Goal: Task Accomplishment & Management: Manage account settings

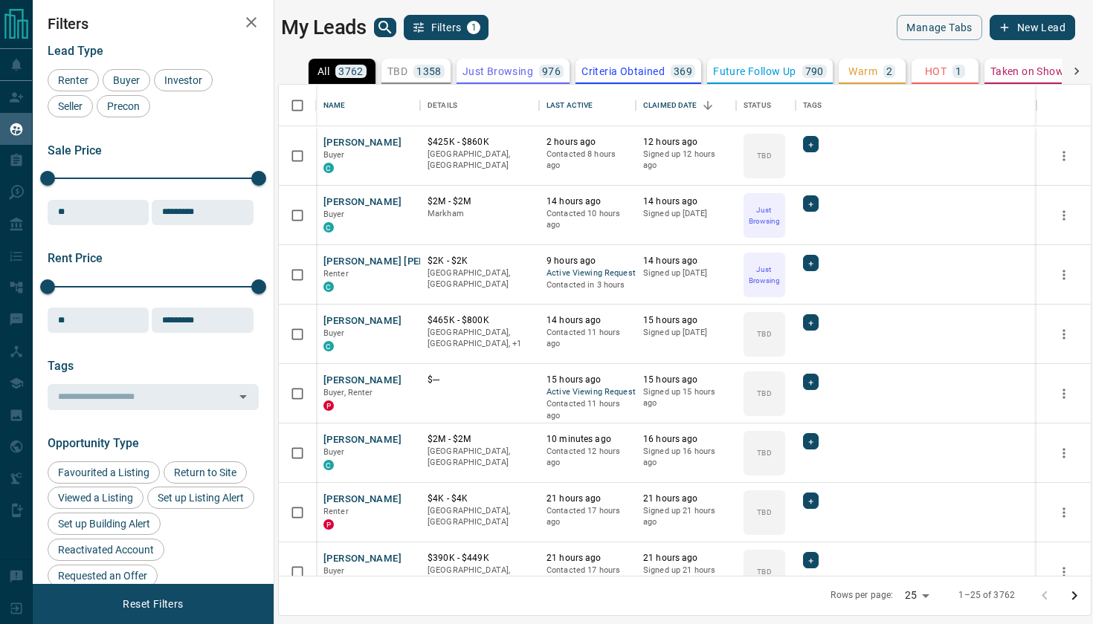
scroll to position [491, 812]
click at [358, 258] on button "[PERSON_NAME] [PERSON_NAME]" at bounding box center [402, 262] width 158 height 14
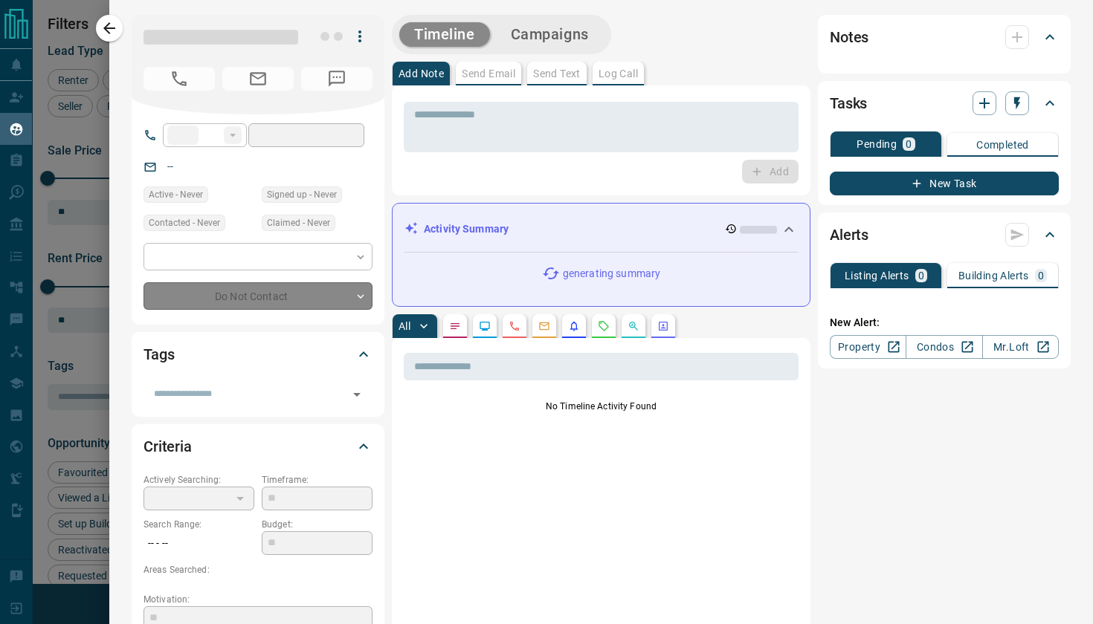
type input "**"
type input "**********"
type input "*"
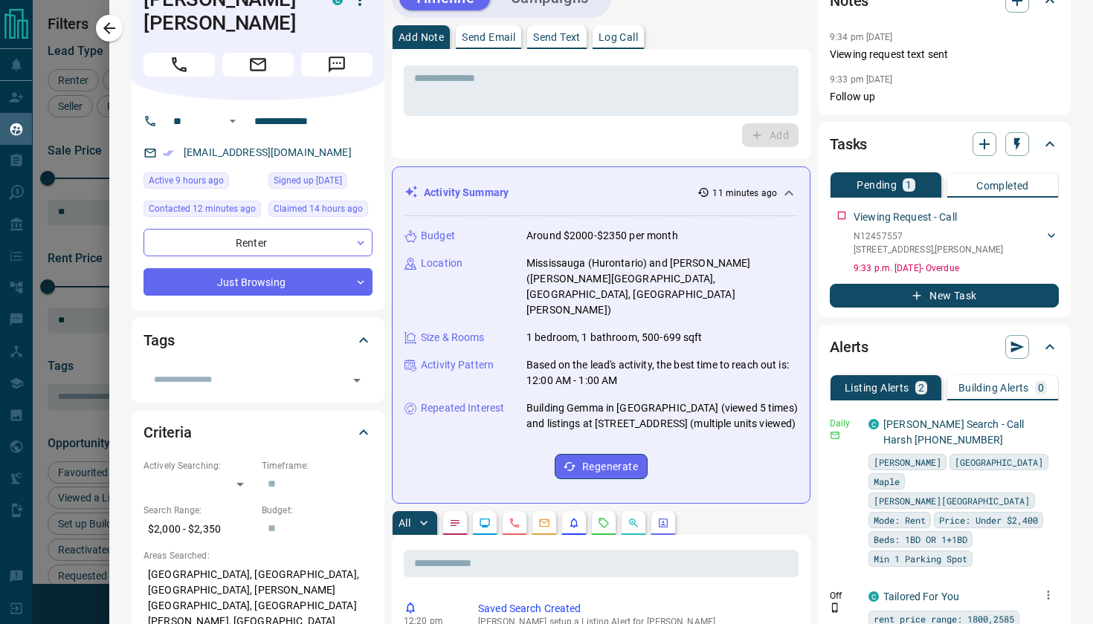
scroll to position [36, 0]
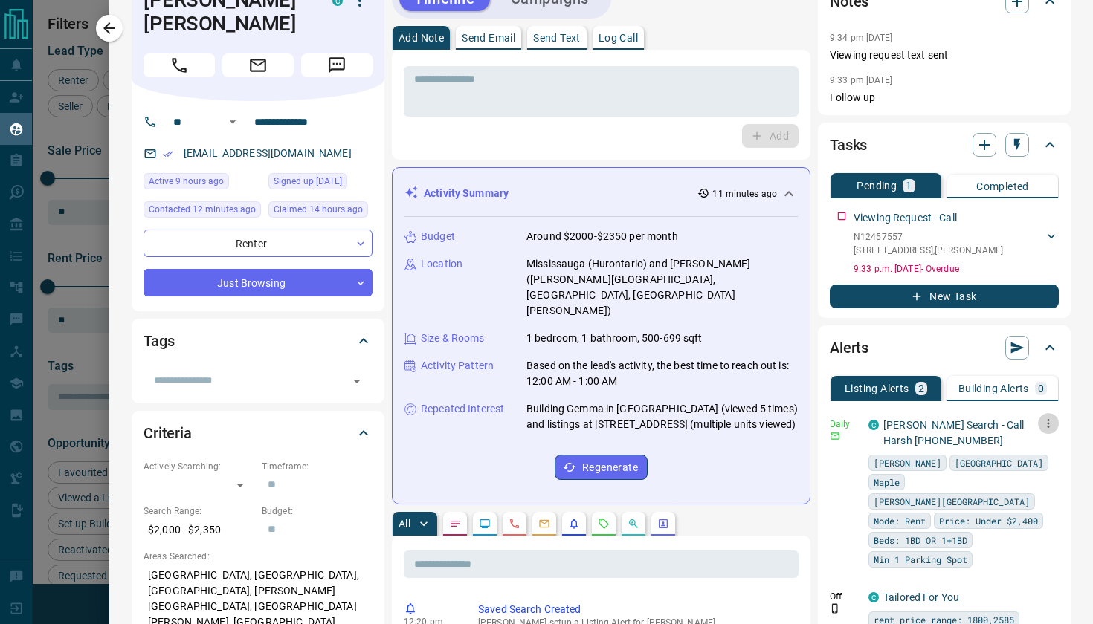
click at [1050, 423] on icon "button" at bounding box center [1048, 423] width 13 height 13
click at [1020, 455] on li "Send" at bounding box center [1025, 452] width 65 height 24
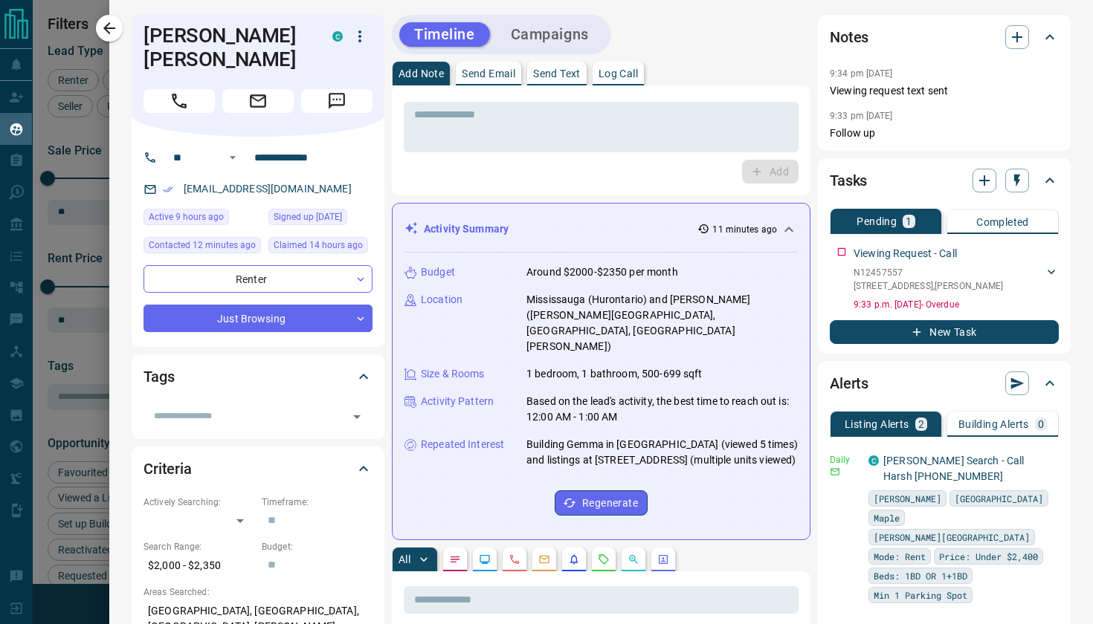
scroll to position [0, 0]
click at [561, 74] on p "Send Text" at bounding box center [557, 73] width 48 height 10
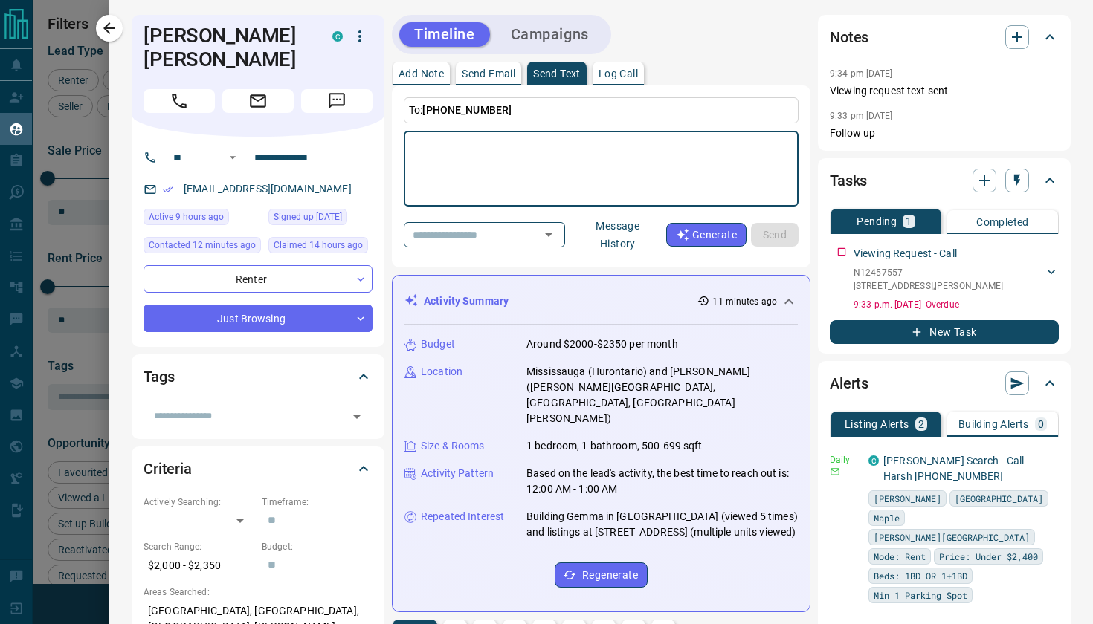
click at [632, 248] on button "Message History" at bounding box center [617, 235] width 97 height 42
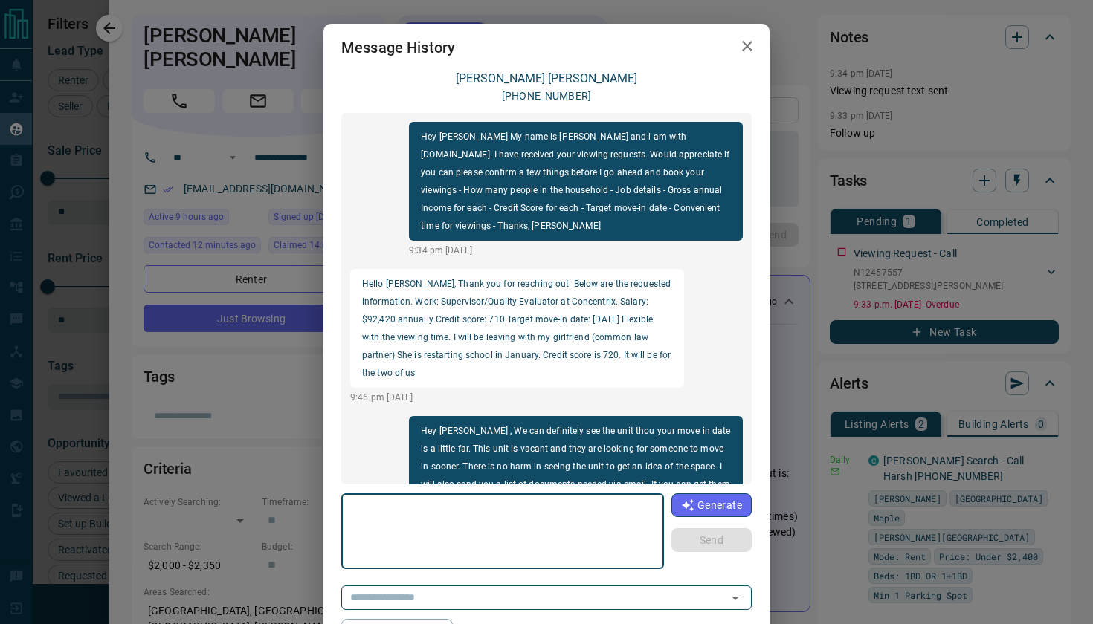
scroll to position [281, 0]
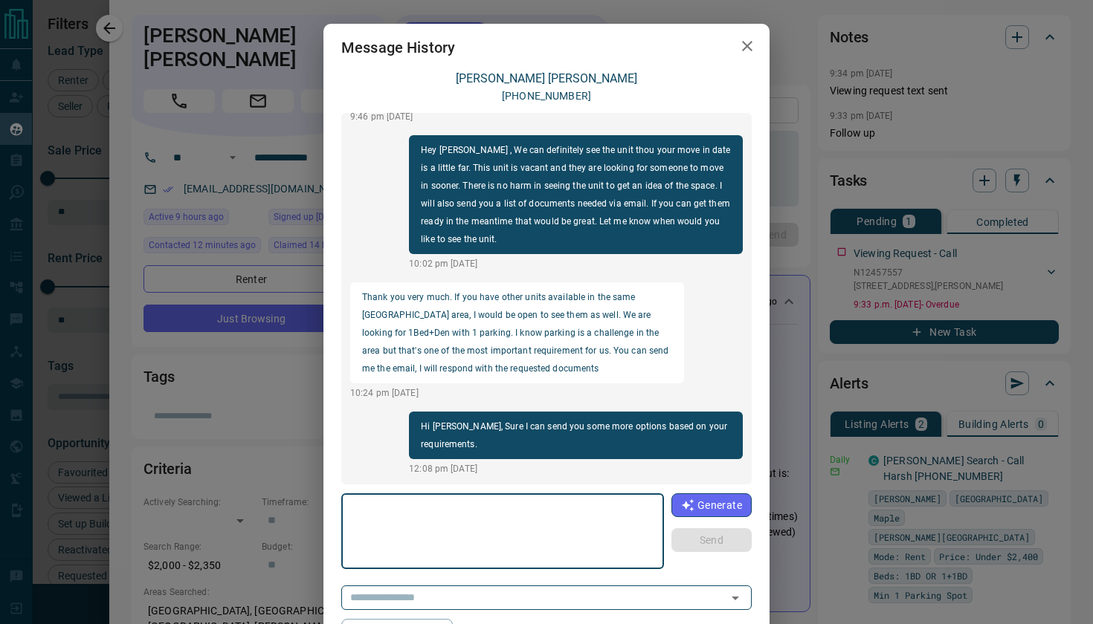
click at [539, 519] on textarea at bounding box center [503, 531] width 302 height 63
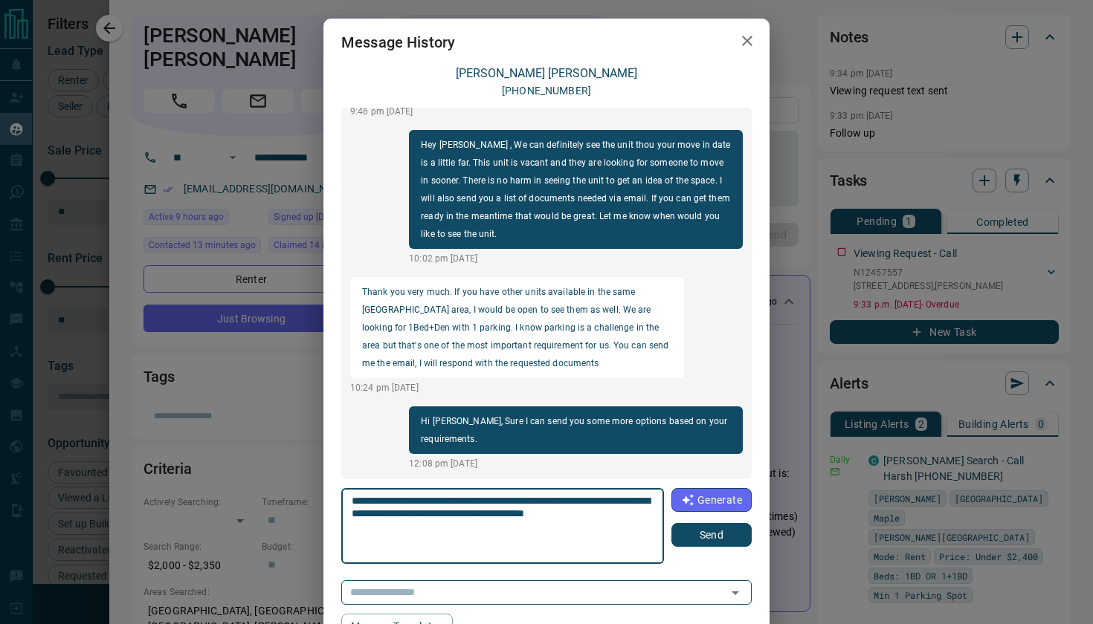
scroll to position [7, 0]
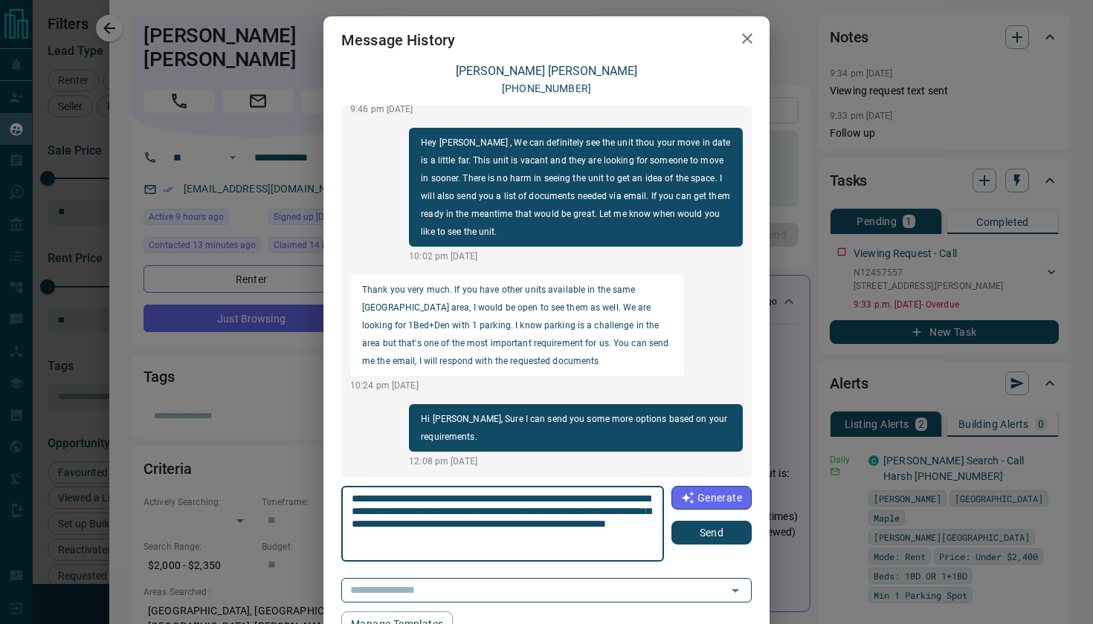
type textarea "**********"
click at [706, 538] on button "Send" at bounding box center [711, 533] width 80 height 24
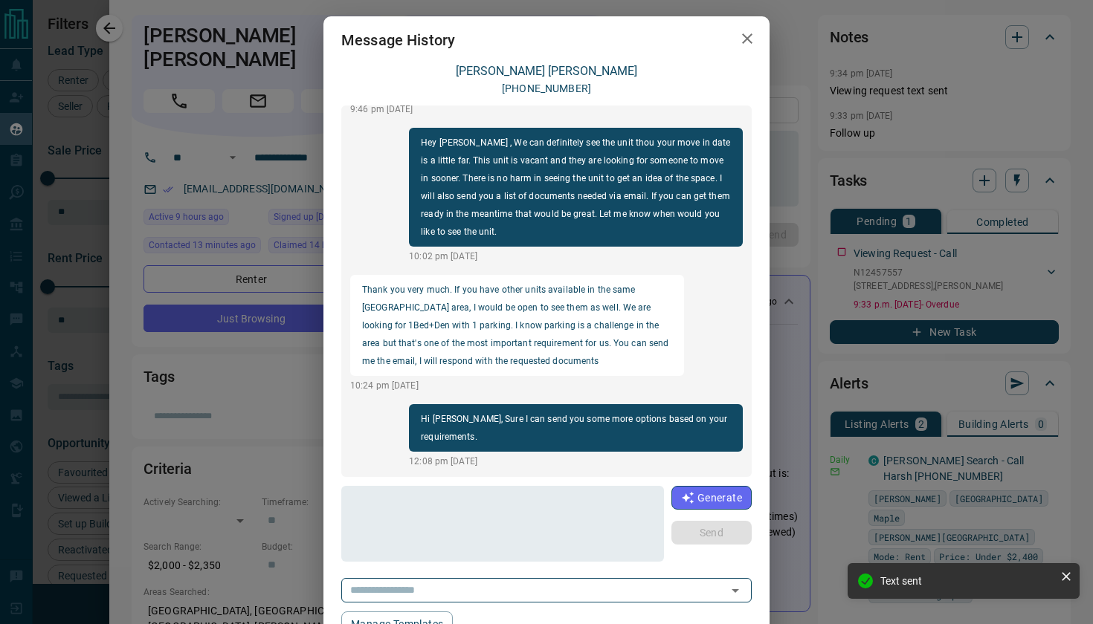
scroll to position [393, 0]
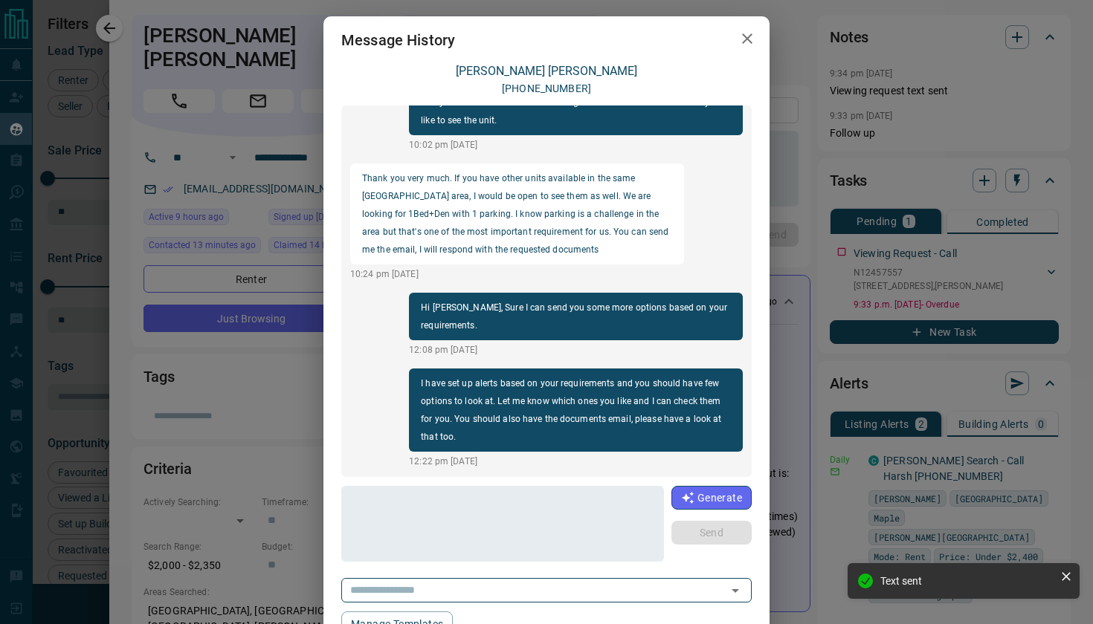
click at [745, 38] on icon "button" at bounding box center [747, 39] width 18 height 18
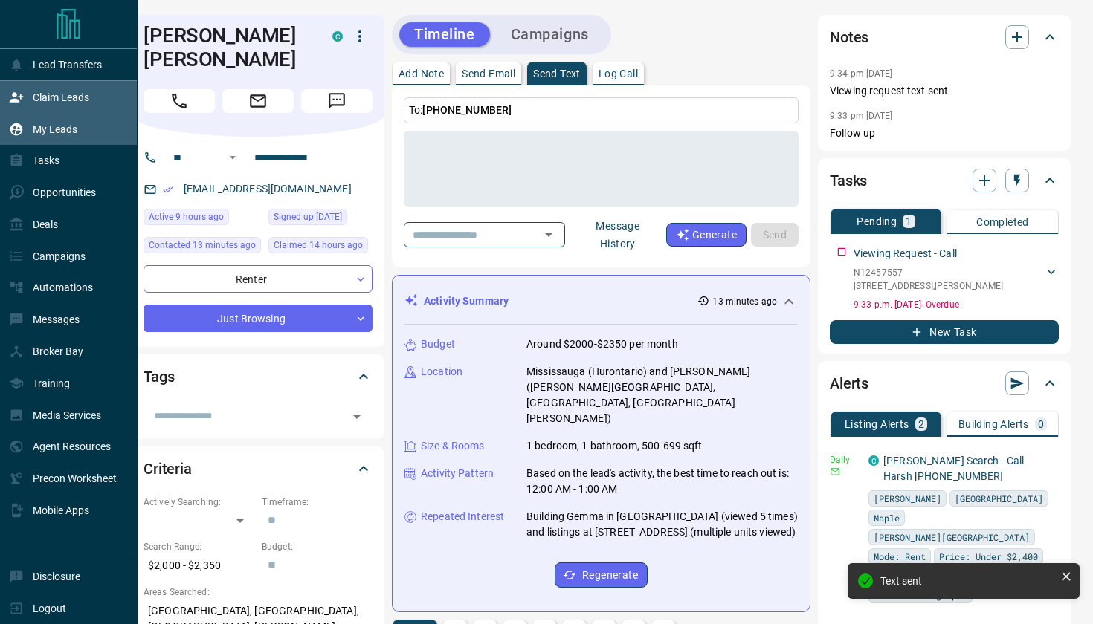
click at [44, 105] on div "Claim Leads" at bounding box center [49, 97] width 80 height 25
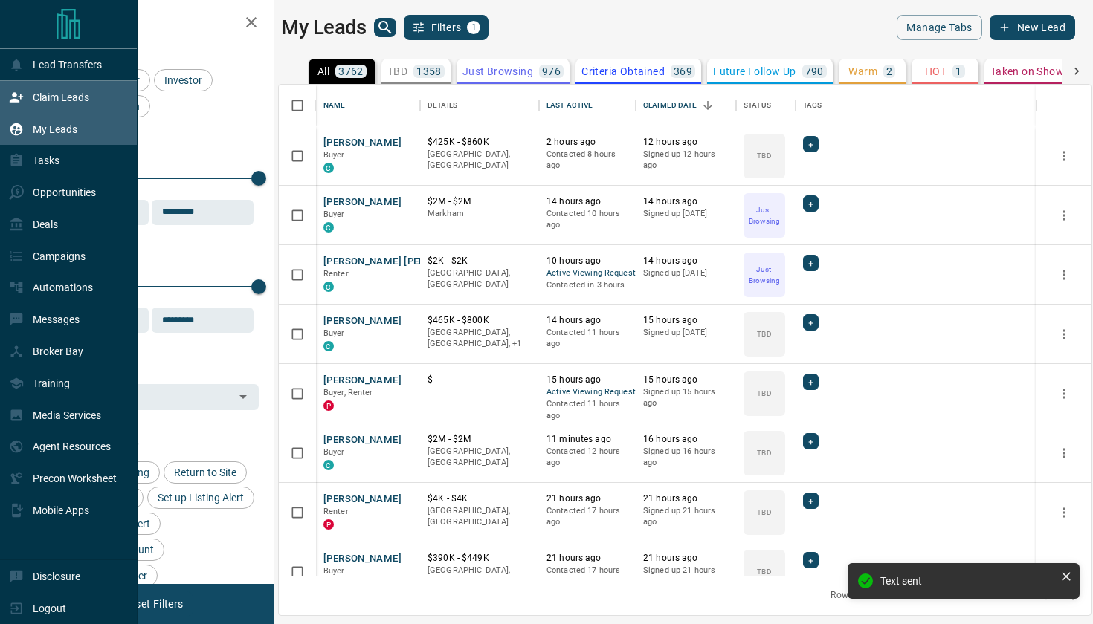
click at [44, 95] on p "Claim Leads" at bounding box center [61, 97] width 57 height 12
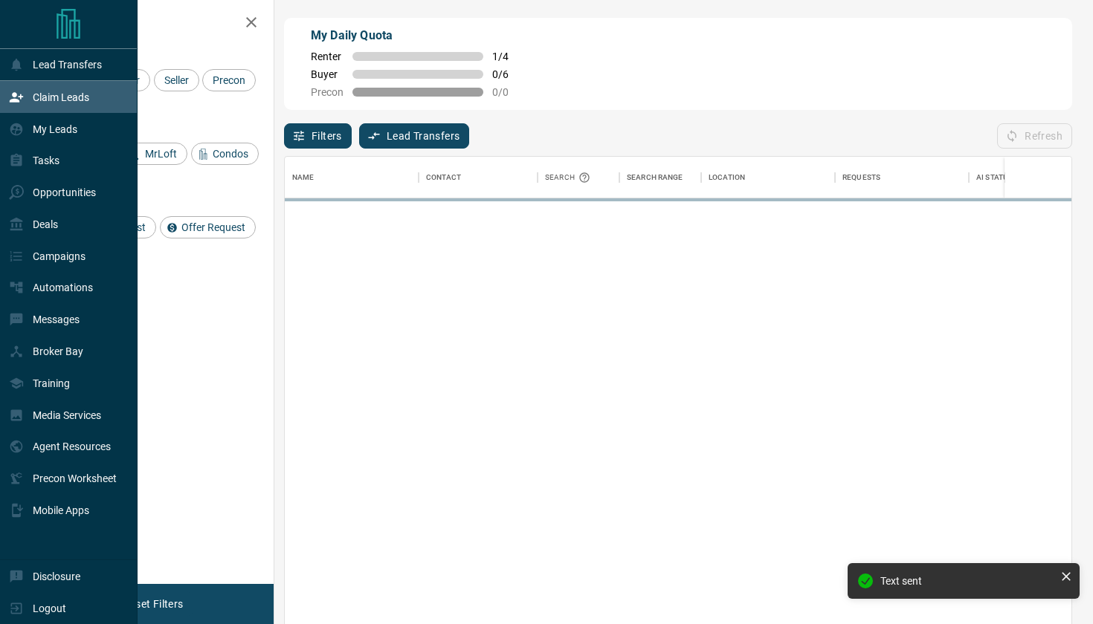
scroll to position [476, 787]
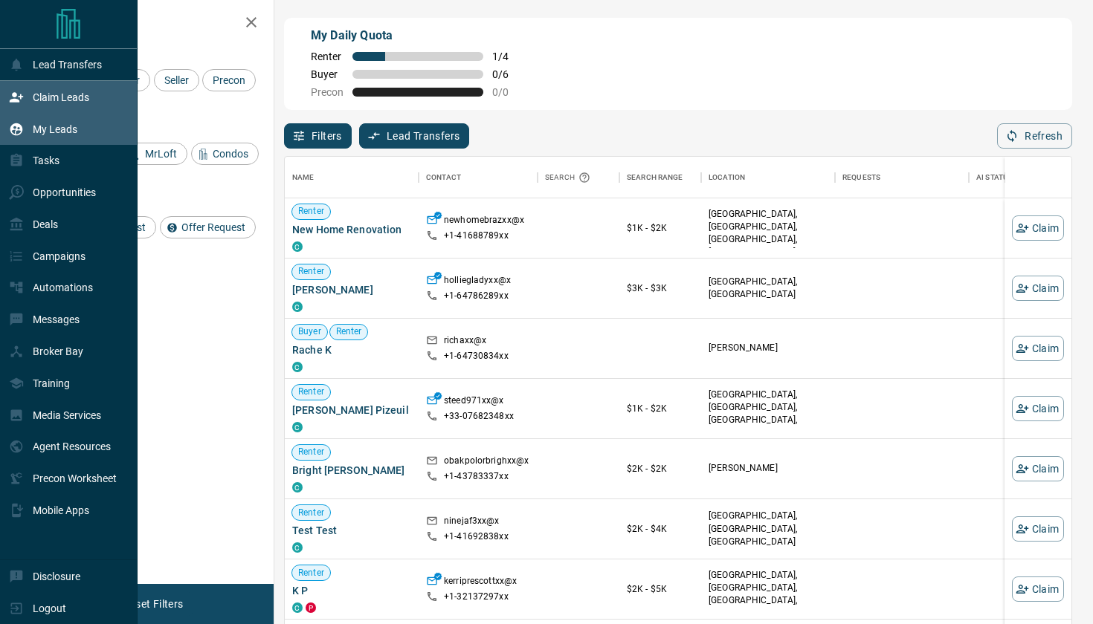
click at [45, 126] on p "My Leads" at bounding box center [55, 129] width 45 height 12
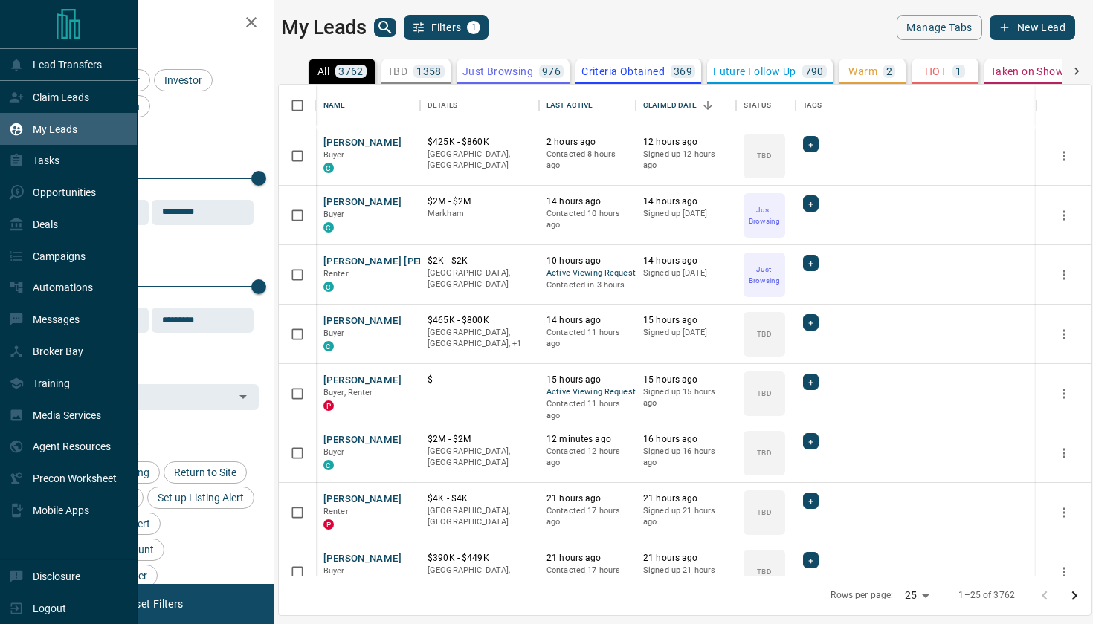
scroll to position [491, 812]
click at [62, 99] on p "Claim Leads" at bounding box center [61, 97] width 57 height 12
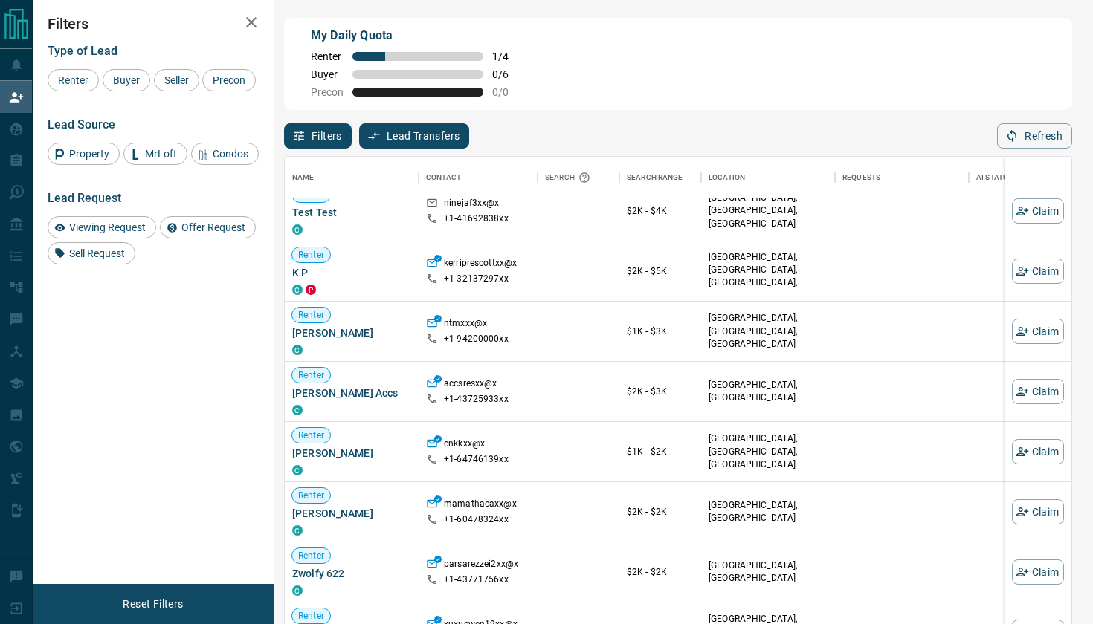
scroll to position [323, 0]
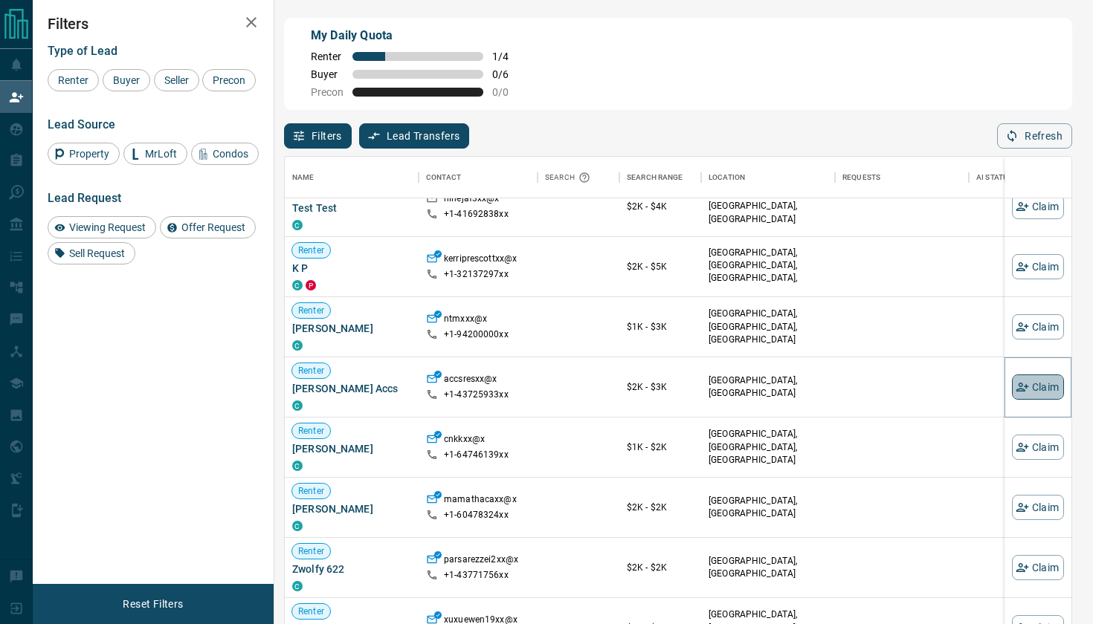
click at [1045, 390] on button "Claim" at bounding box center [1038, 387] width 52 height 25
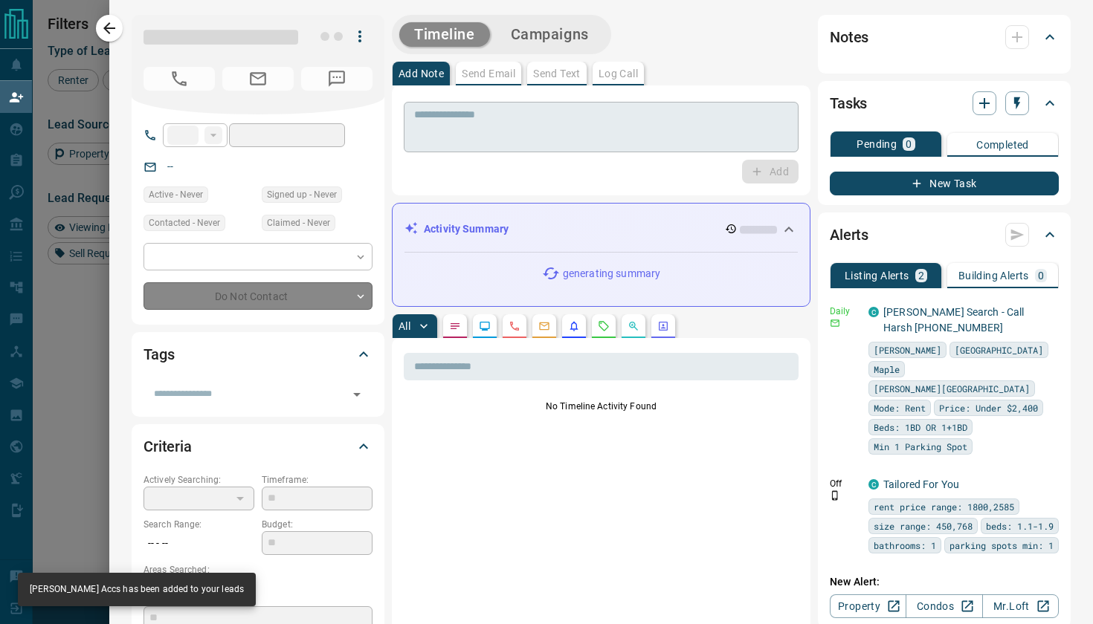
type input "**"
type input "**********"
type input "**"
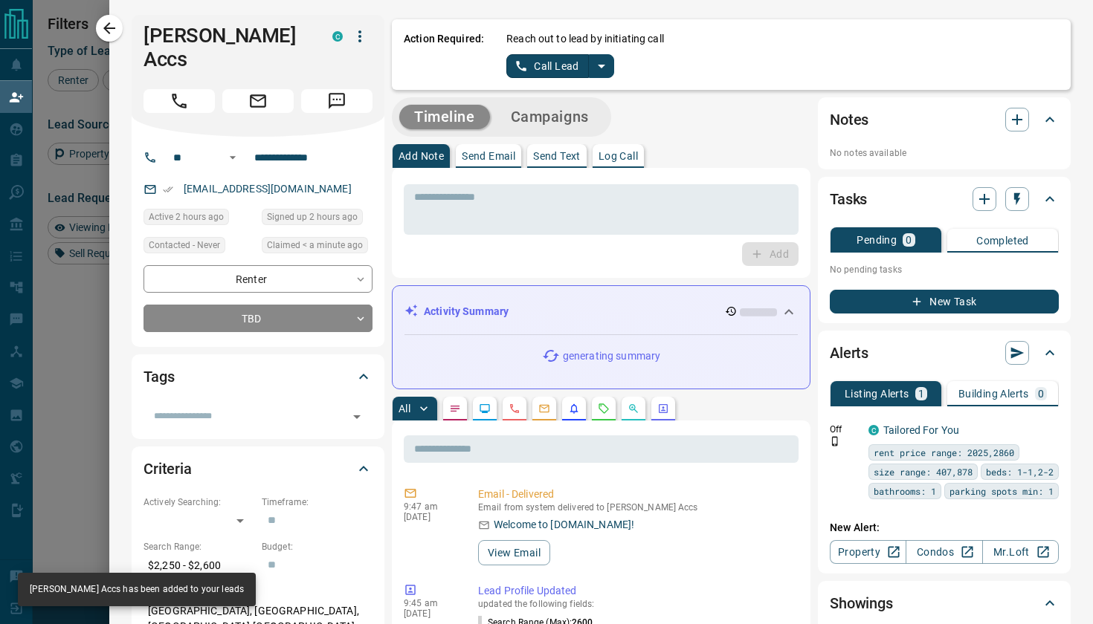
click at [597, 60] on icon "split button" at bounding box center [602, 66] width 18 height 18
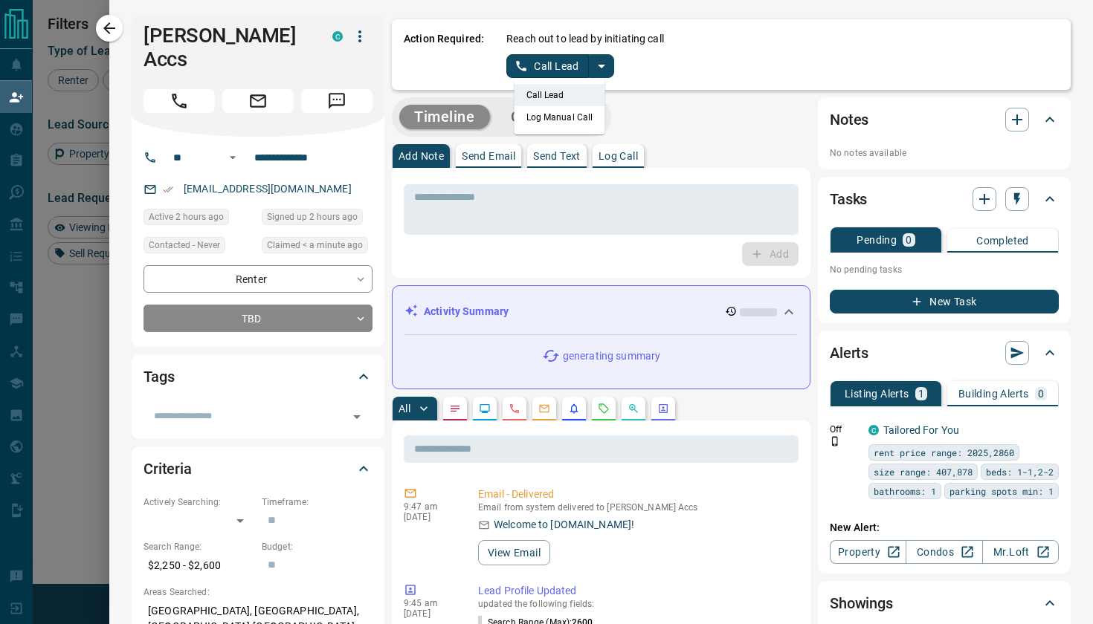
click at [558, 123] on li "Log Manual Call" at bounding box center [559, 117] width 91 height 22
click at [538, 69] on button "Log Manual Call" at bounding box center [555, 66] width 98 height 24
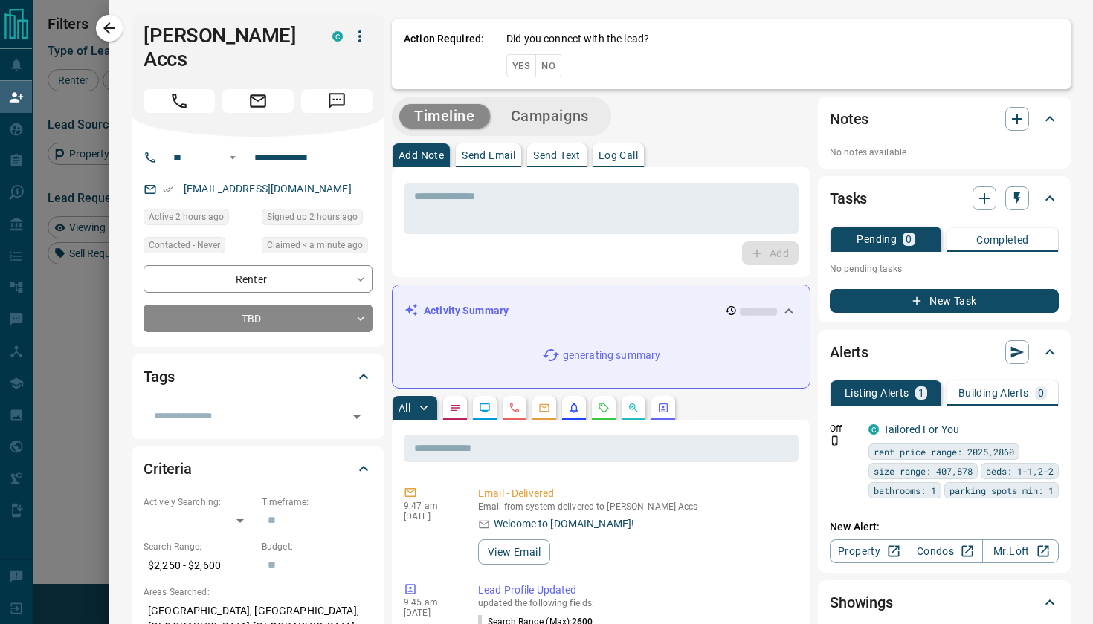
click at [514, 65] on button "Yes" at bounding box center [521, 65] width 30 height 23
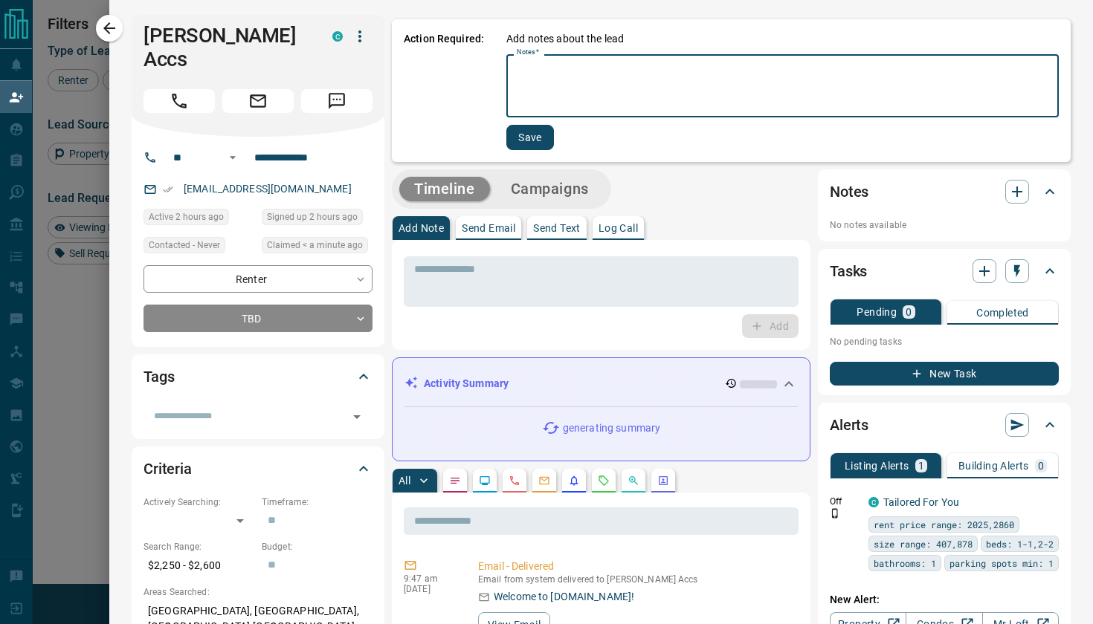
click at [547, 75] on textarea "Notes   *" at bounding box center [783, 86] width 532 height 51
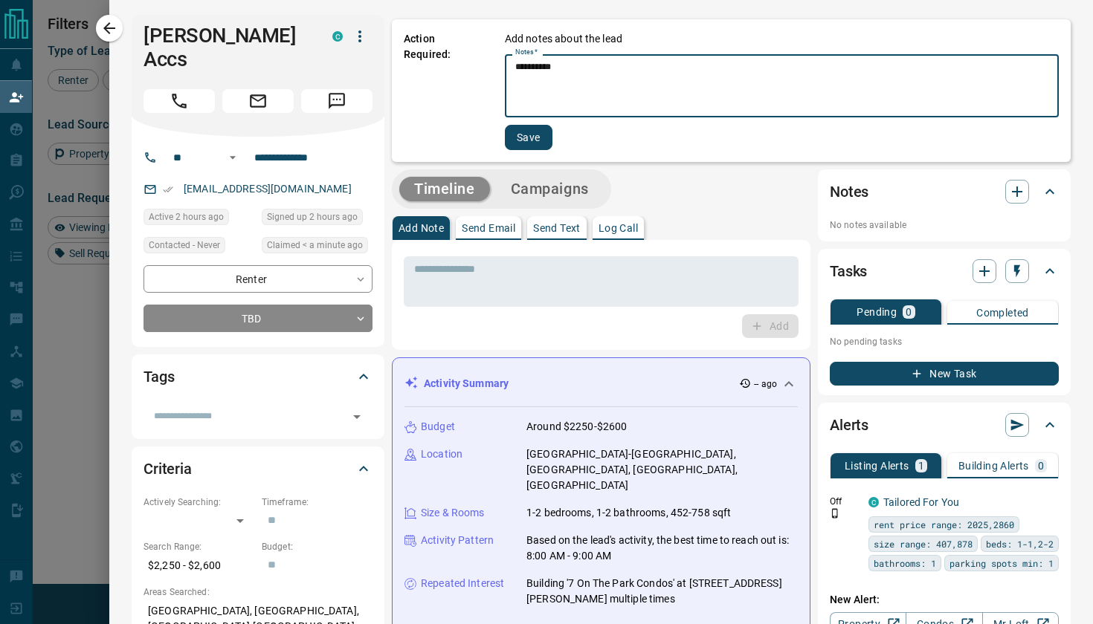
type textarea "*********"
click at [525, 149] on button "Save" at bounding box center [529, 137] width 48 height 25
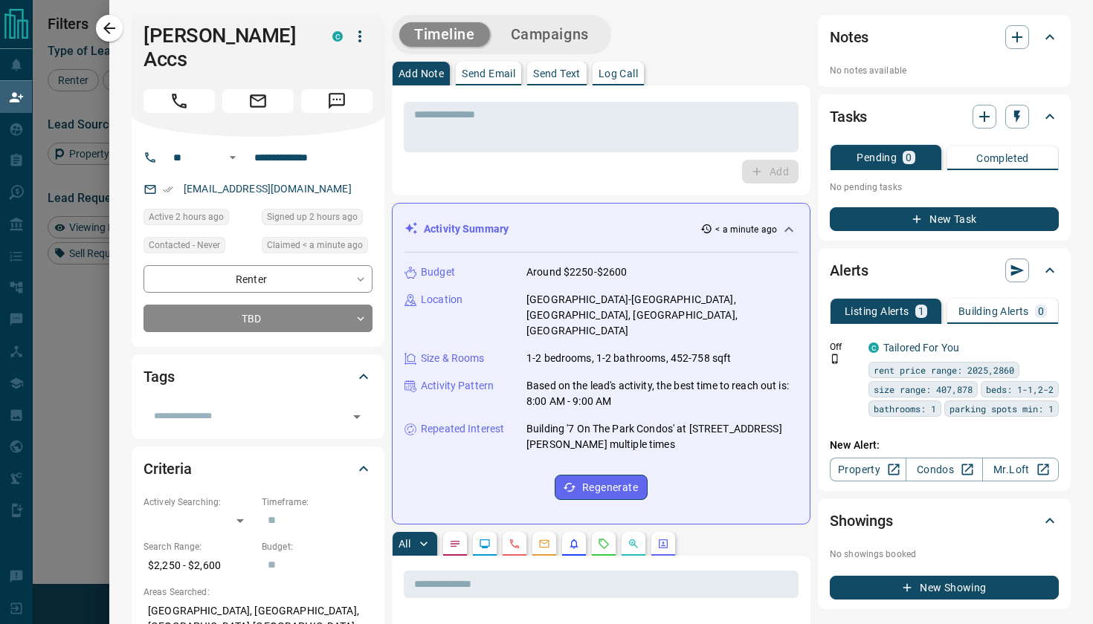
scroll to position [0, 0]
click at [553, 62] on button "Send Text" at bounding box center [556, 74] width 59 height 24
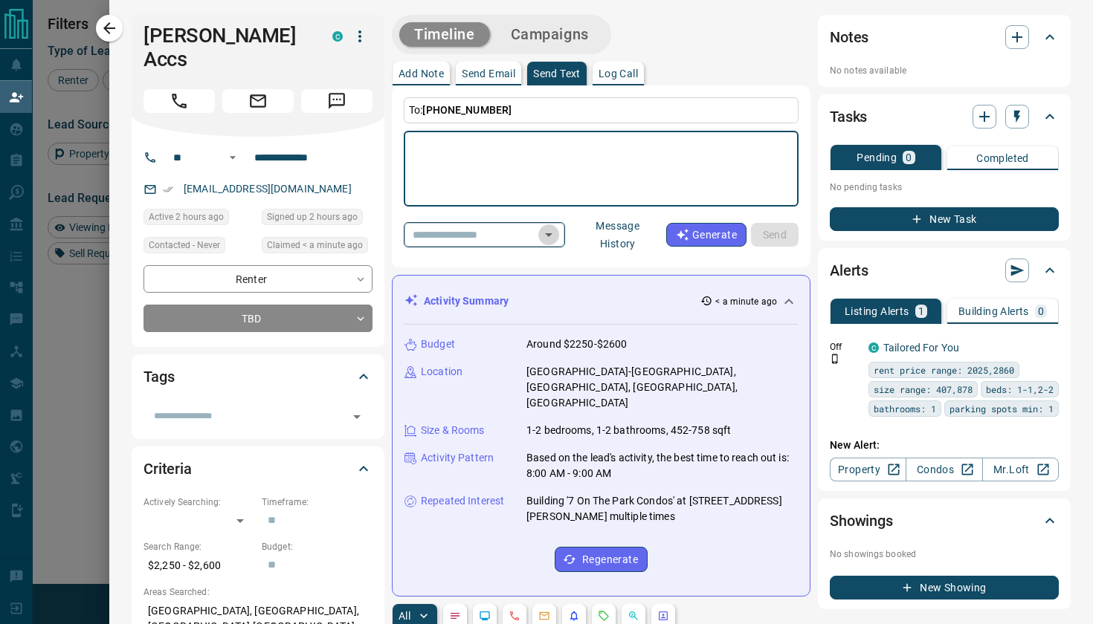
click at [558, 239] on icon "Open" at bounding box center [549, 235] width 18 height 18
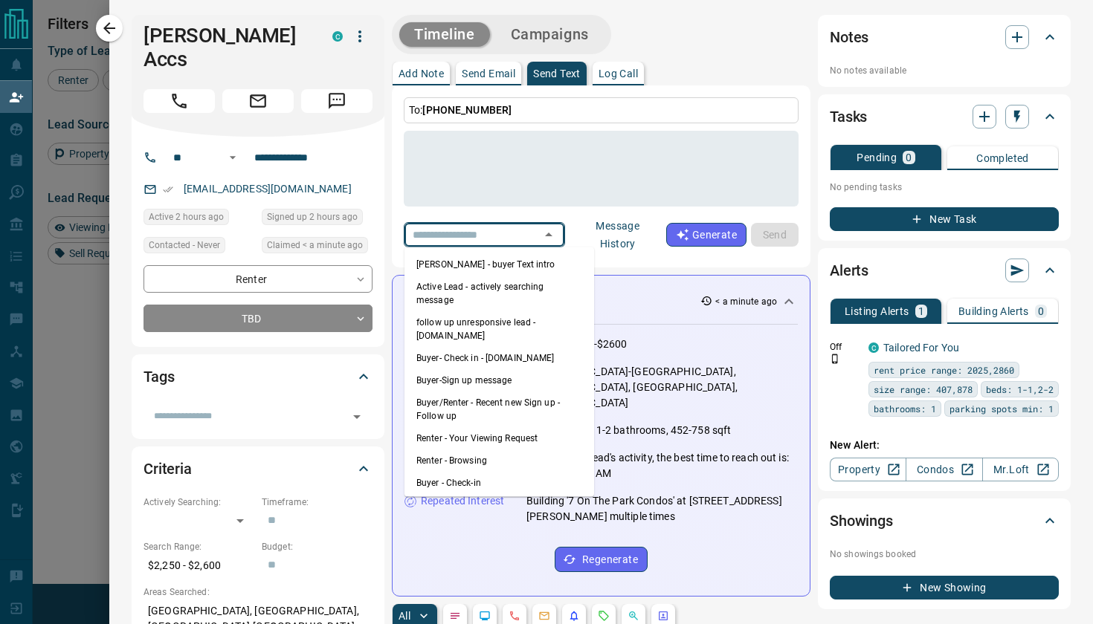
click at [476, 450] on li "Renter - Browsing" at bounding box center [499, 461] width 190 height 22
type textarea "**********"
type input "**********"
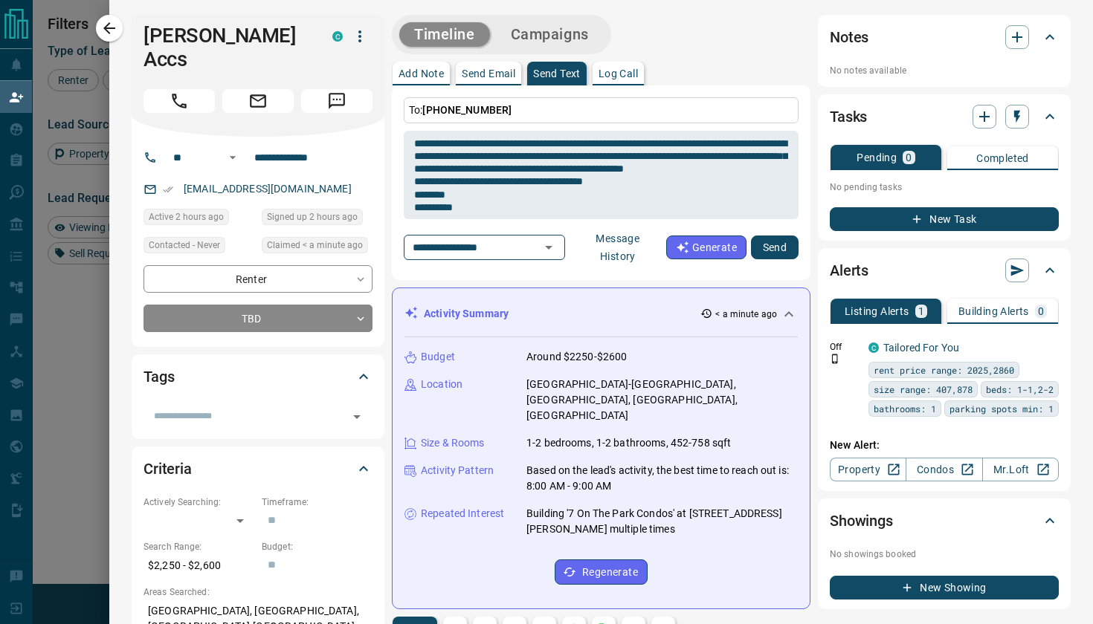
click at [784, 247] on button "Send" at bounding box center [775, 248] width 48 height 24
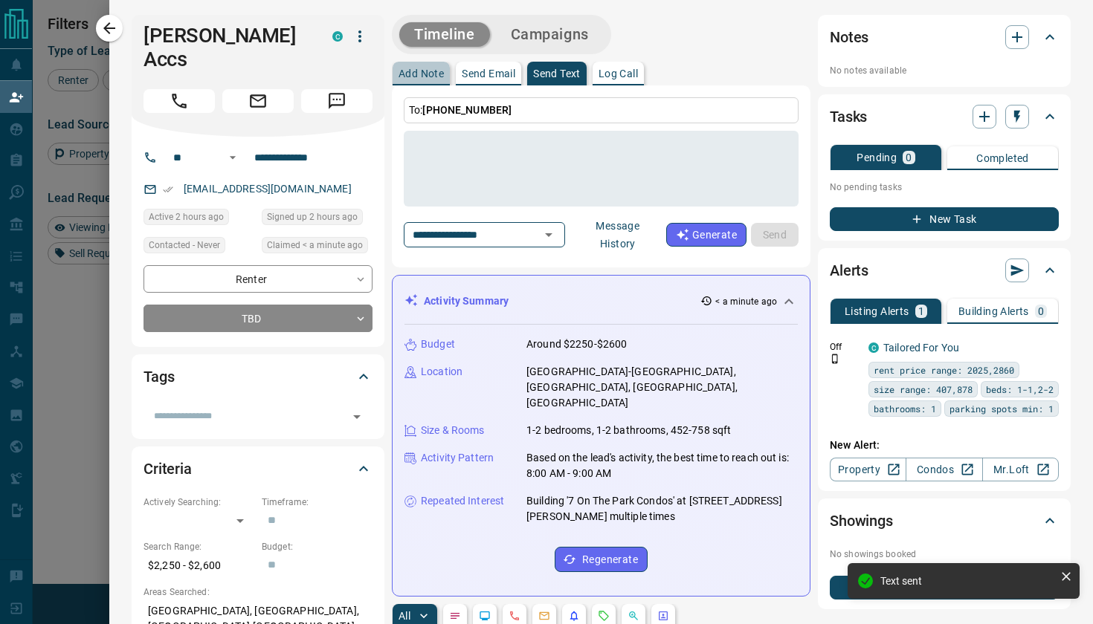
click at [415, 65] on button "Add Note" at bounding box center [421, 74] width 57 height 24
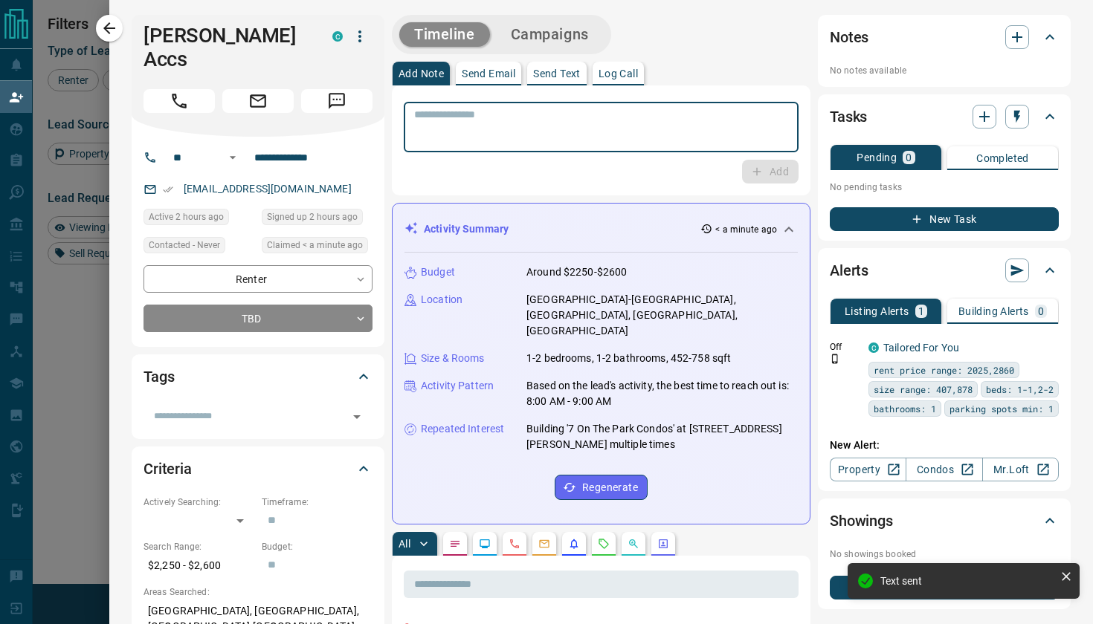
click at [447, 137] on textarea at bounding box center [601, 128] width 374 height 38
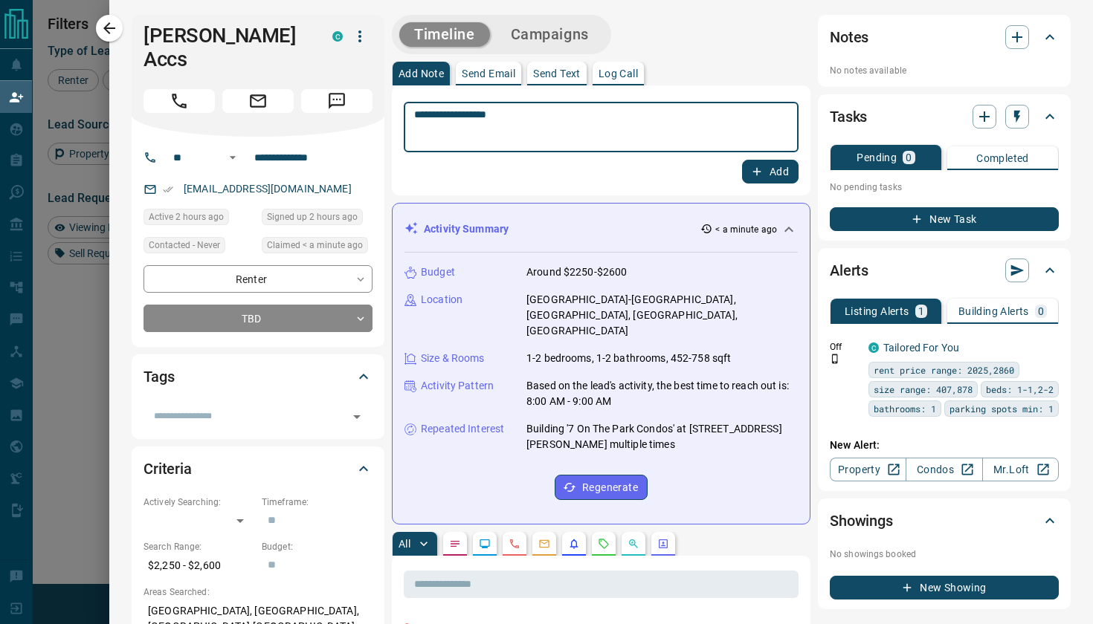
type textarea "**********"
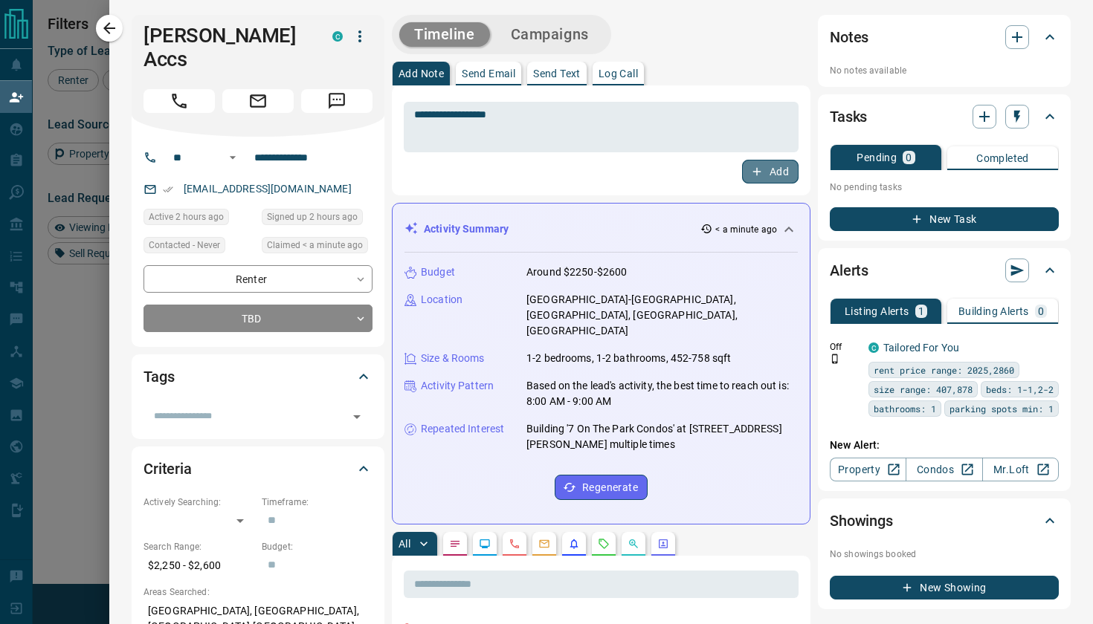
click at [764, 170] on button "Add" at bounding box center [770, 172] width 57 height 24
click at [240, 300] on body "Lead Transfers Claim Leads My Leads Tasks Opportunities Deals Campaigns Automat…" at bounding box center [546, 264] width 1093 height 529
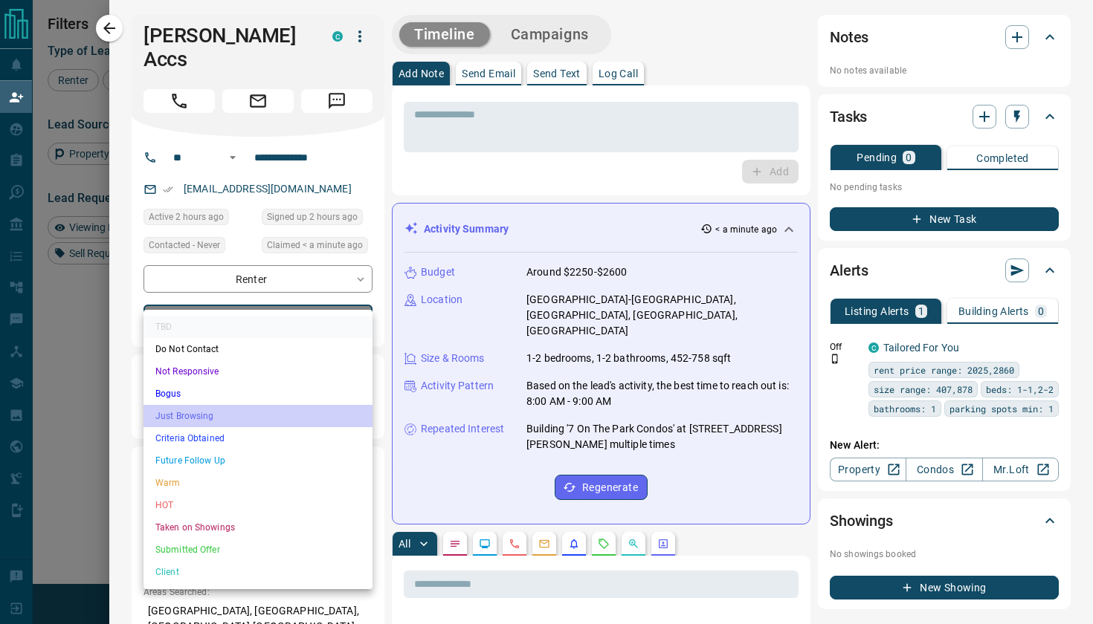
click at [183, 414] on li "Just Browsing" at bounding box center [257, 416] width 229 height 22
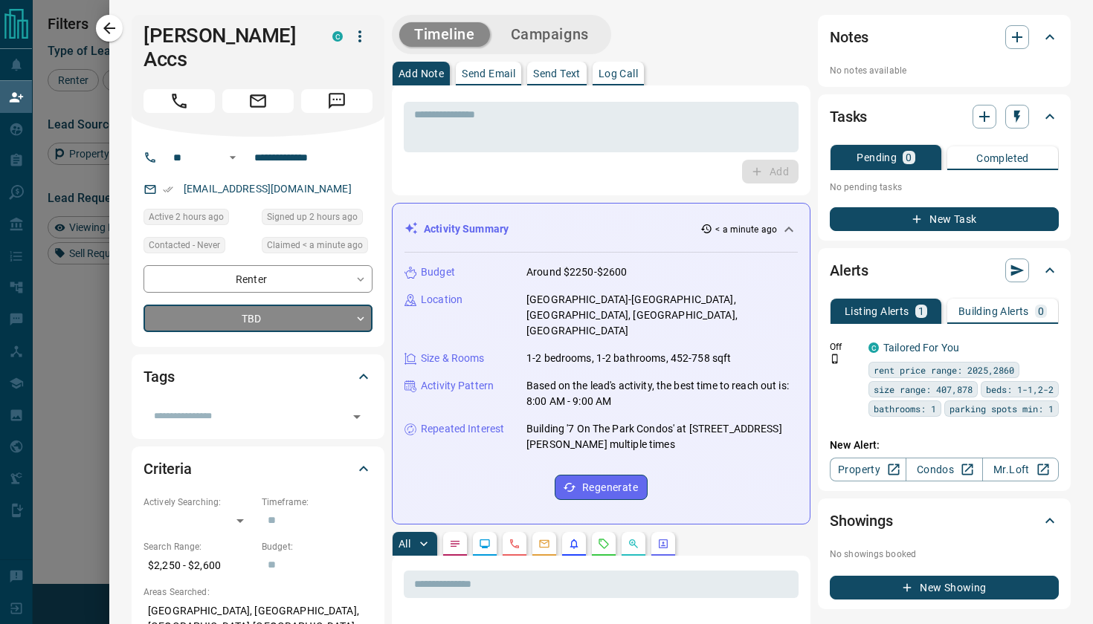
type input "*"
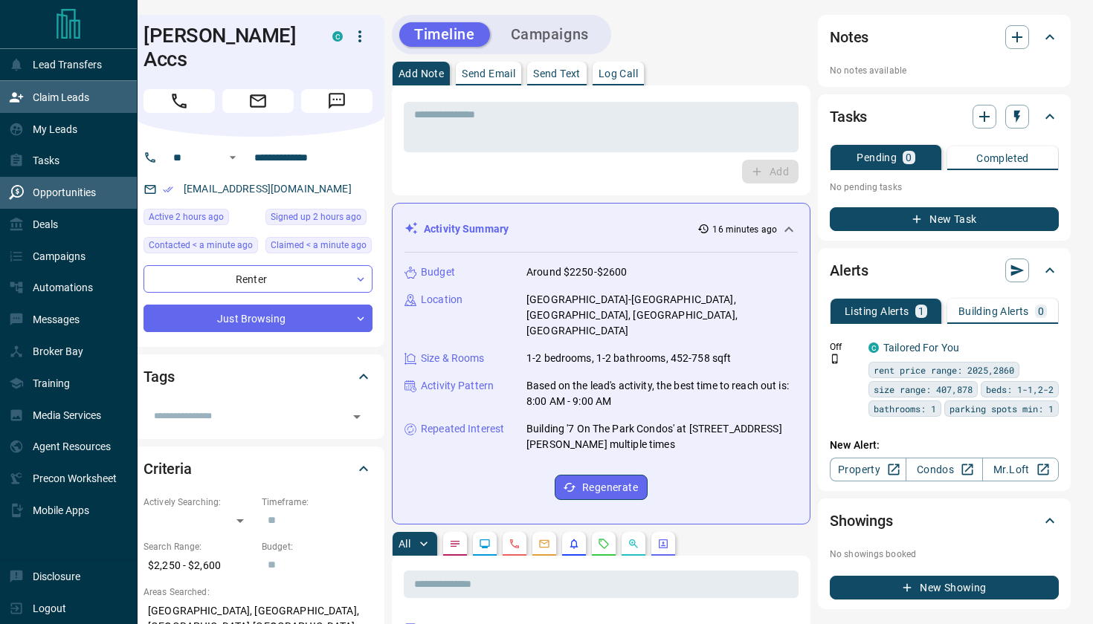
click at [65, 182] on div "Opportunities" at bounding box center [52, 193] width 87 height 25
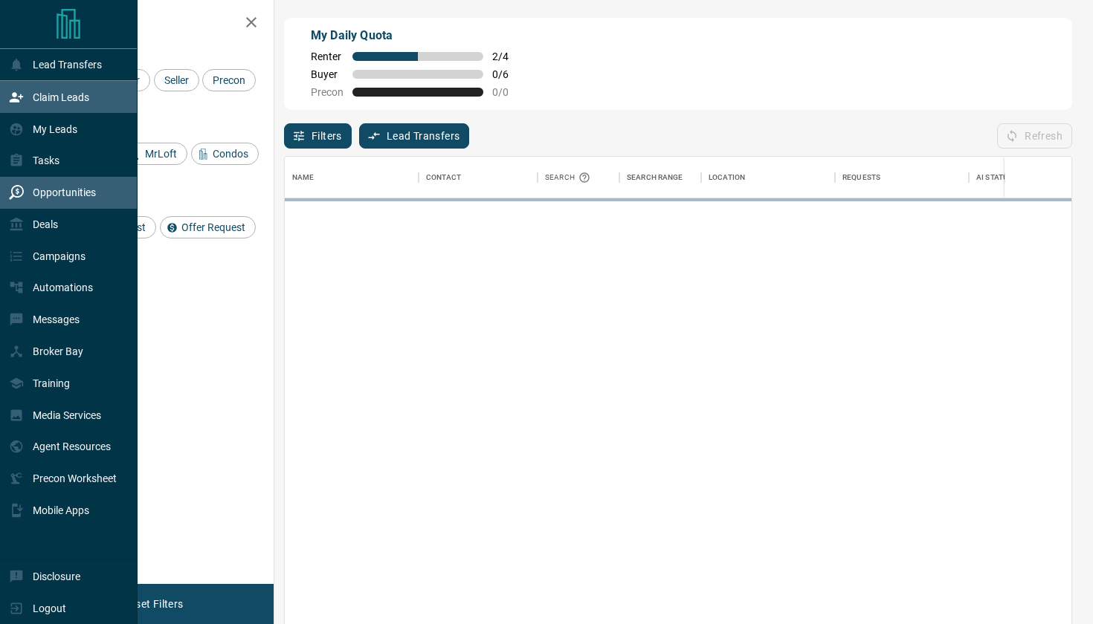
scroll to position [476, 787]
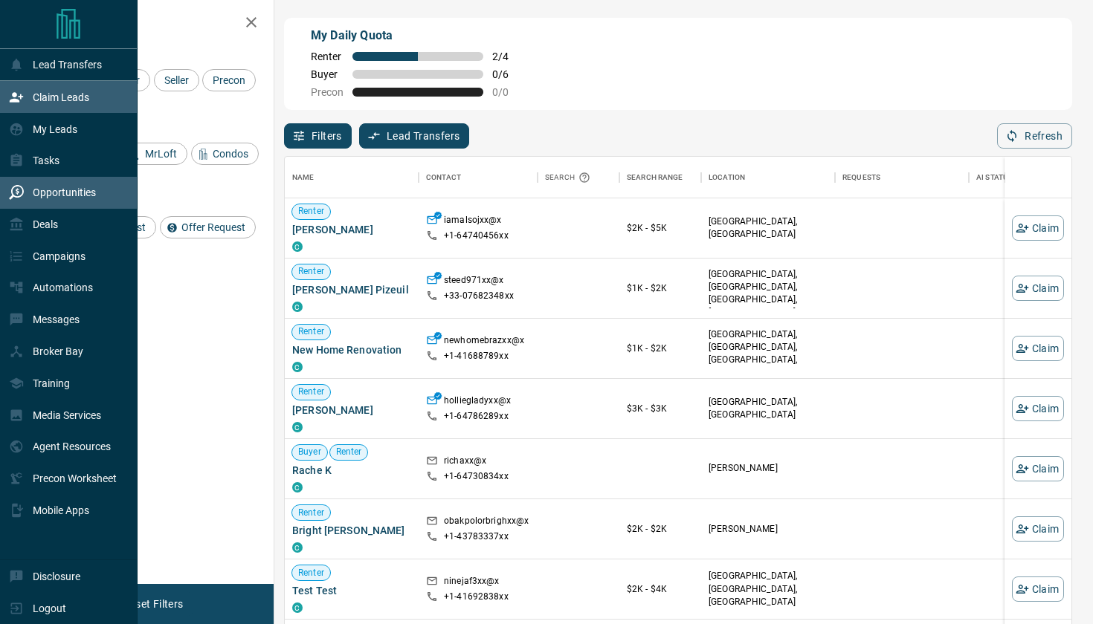
click at [53, 200] on div "Opportunities" at bounding box center [52, 193] width 87 height 25
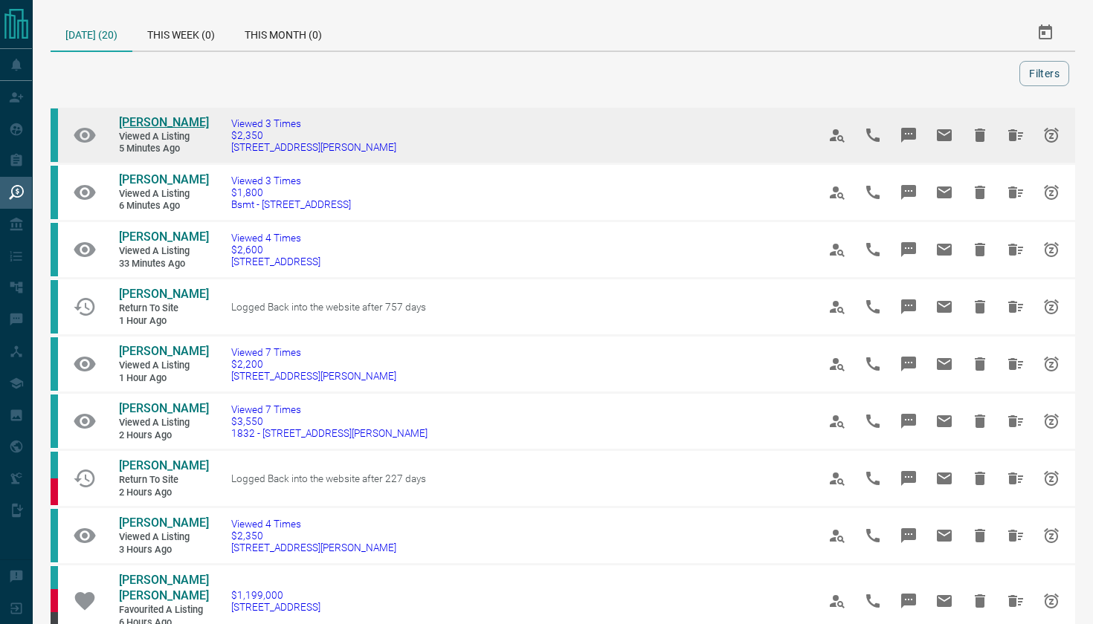
click at [179, 121] on span "[PERSON_NAME]" at bounding box center [164, 122] width 90 height 14
